Goal: Task Accomplishment & Management: Manage account settings

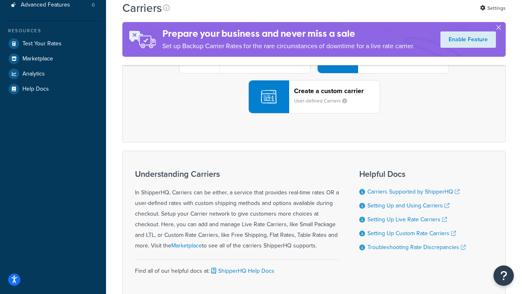
click at [314, 113] on div "UPS® Published daily rates FedEx List rates USPS Online rates See all live rate…" at bounding box center [314, 56] width 366 height 113
click at [406, 15] on header "FedEx" at bounding box center [406, 11] width 86 height 8
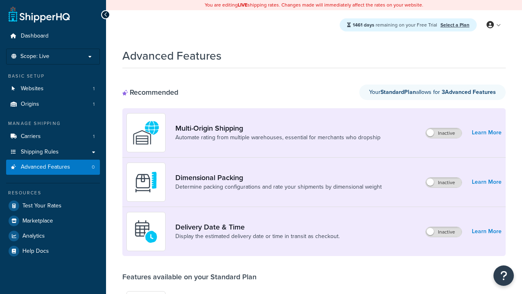
scroll to position [213, 0]
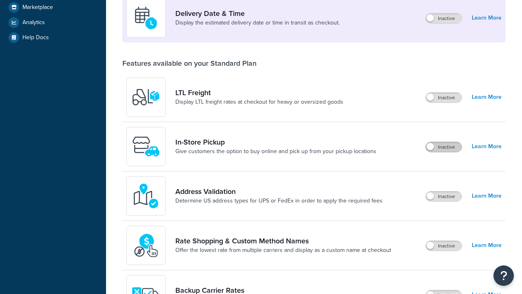
click at [444, 147] on label "Inactive" at bounding box center [444, 147] width 36 height 10
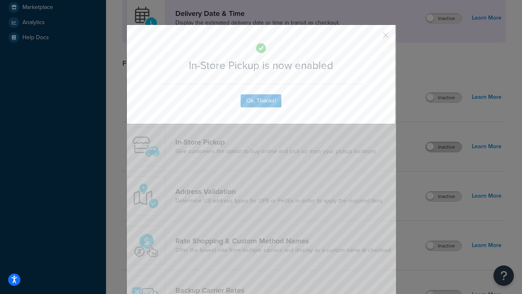
scroll to position [229, 0]
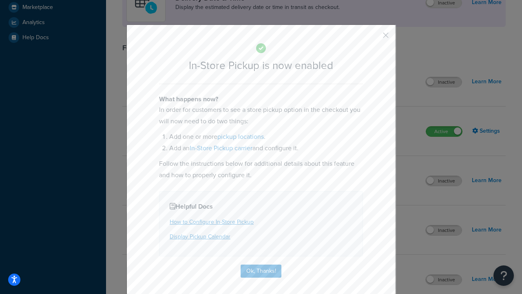
click at [374, 38] on button "button" at bounding box center [374, 38] width 2 height 2
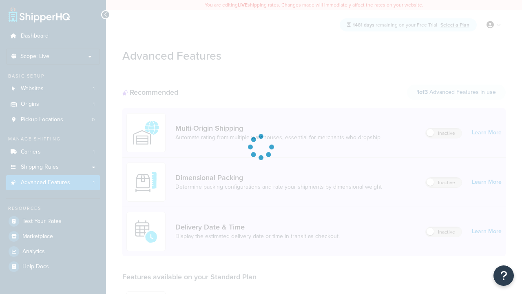
scroll to position [213, 0]
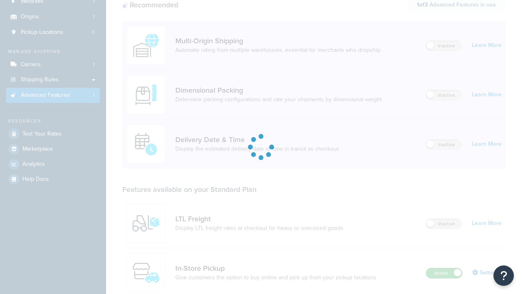
click at [444, 268] on label "Active" at bounding box center [444, 273] width 36 height 10
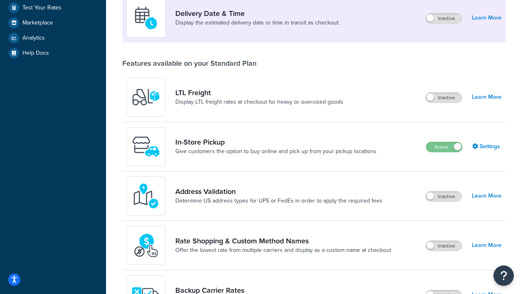
scroll to position [198, 0]
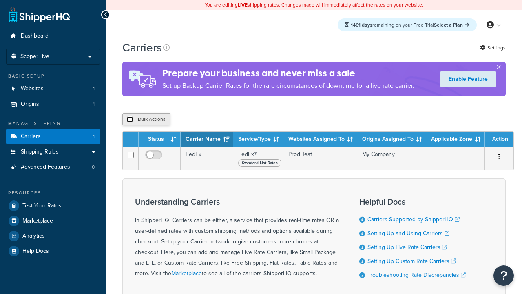
click at [130, 120] on input "checkbox" at bounding box center [130, 119] width 6 height 6
checkbox input "true"
click at [0, 0] on button "Delete" at bounding box center [0, 0] width 0 height 0
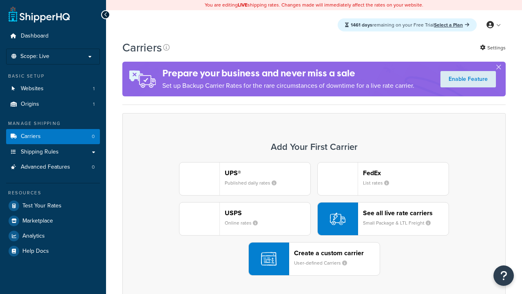
click at [314, 219] on div "UPS® Published daily rates FedEx List rates USPS Online rates See all live rate…" at bounding box center [314, 218] width 366 height 113
click at [314, 259] on div "Create a custom carrier User-defined Carriers" at bounding box center [337, 259] width 86 height 20
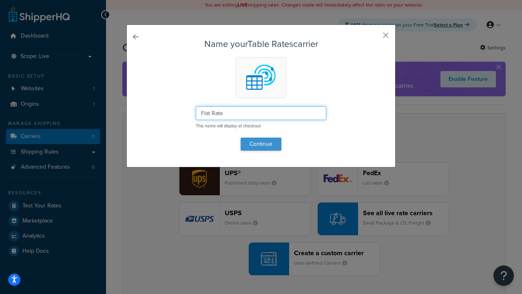
type input "Flat Rate"
click at [261, 144] on button "Continue" at bounding box center [261, 143] width 41 height 13
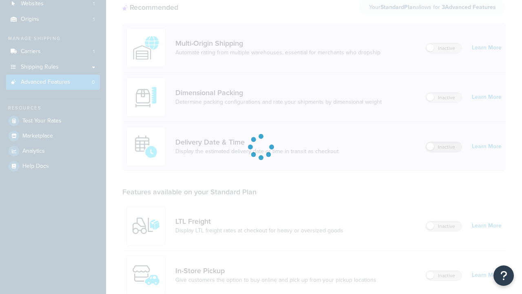
click at [444, 142] on label "Inactive" at bounding box center [444, 147] width 36 height 10
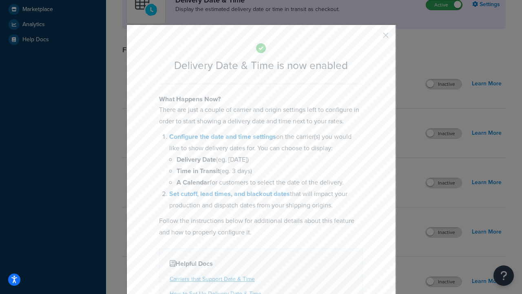
scroll to position [242, 0]
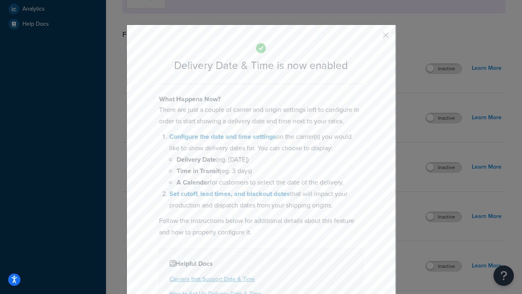
click at [374, 38] on button "button" at bounding box center [374, 38] width 2 height 2
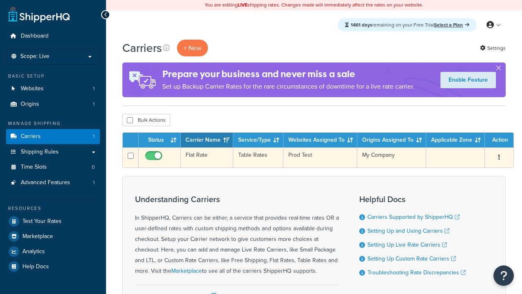
click at [207, 157] on td "Flat Rate" at bounding box center [207, 157] width 53 height 20
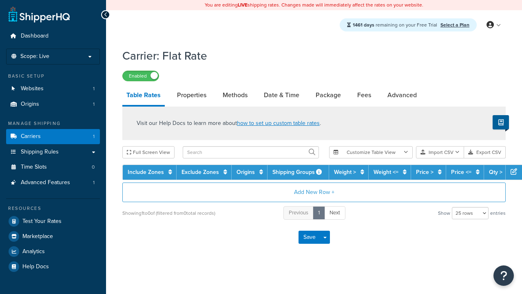
select select "25"
click at [281, 95] on link "Date & Time" at bounding box center [282, 95] width 44 height 20
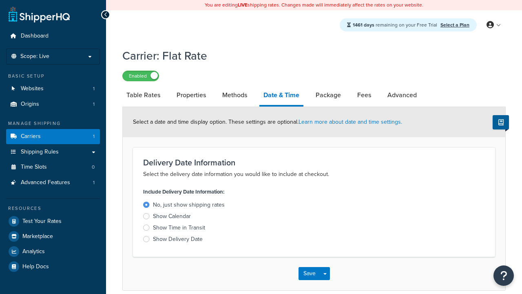
click at [178, 240] on div "Show Delivery Date" at bounding box center [178, 239] width 50 height 8
click at [0, 0] on input "Show Delivery Date" at bounding box center [0, 0] width 0 height 0
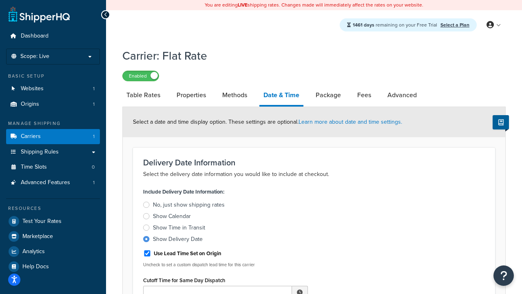
click at [178, 240] on div "Show Delivery Date" at bounding box center [178, 239] width 50 height 8
click at [0, 0] on input "Show Delivery Date" at bounding box center [0, 0] width 0 height 0
type input "11:00 AM"
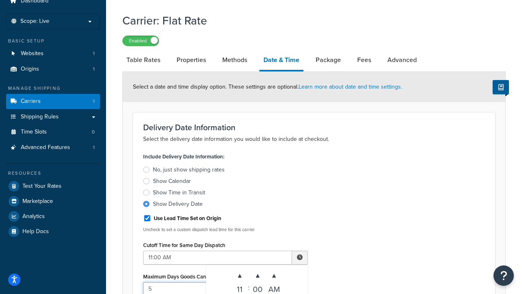
type input "5"
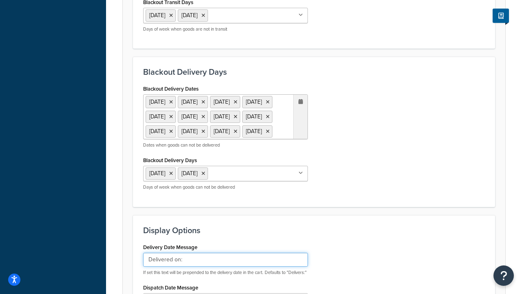
type input "Delivered on:"
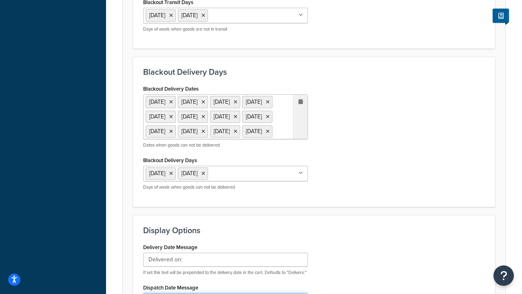
type input "Default Dispatch Message"
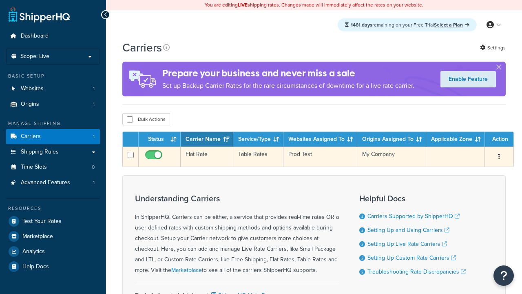
click at [207, 157] on td "Flat Rate" at bounding box center [207, 156] width 53 height 20
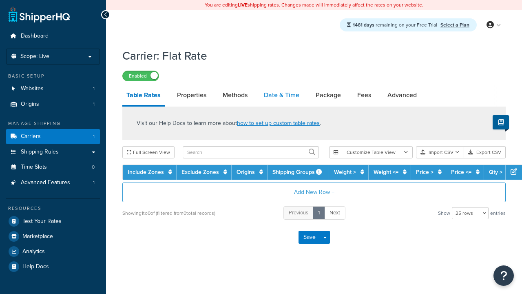
click at [281, 95] on link "Date & Time" at bounding box center [282, 95] width 44 height 20
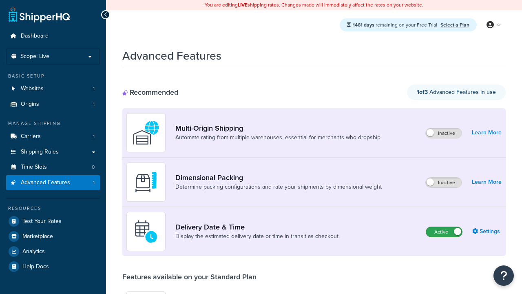
click at [444, 232] on label "Active" at bounding box center [444, 232] width 36 height 10
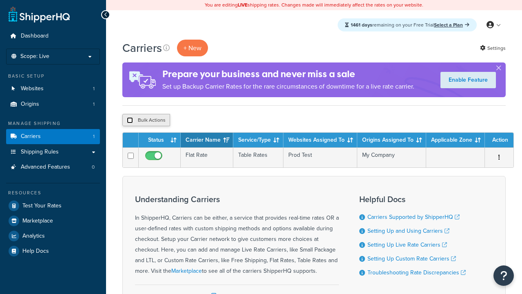
click at [130, 120] on input "checkbox" at bounding box center [130, 120] width 6 height 6
checkbox input "true"
click at [0, 0] on button "Delete" at bounding box center [0, 0] width 0 height 0
